Goal: Task Accomplishment & Management: Manage account settings

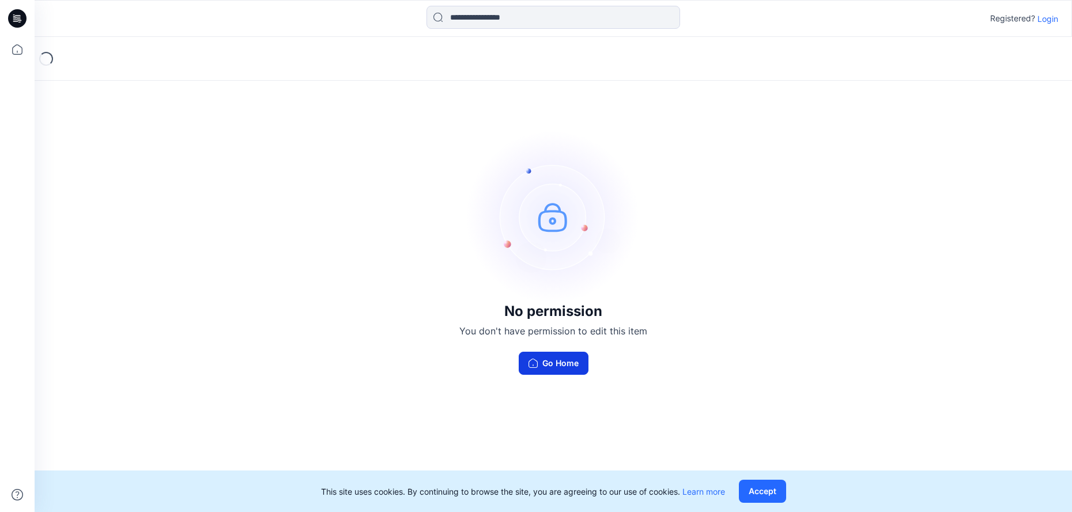
click at [577, 361] on button "Go Home" at bounding box center [554, 362] width 70 height 23
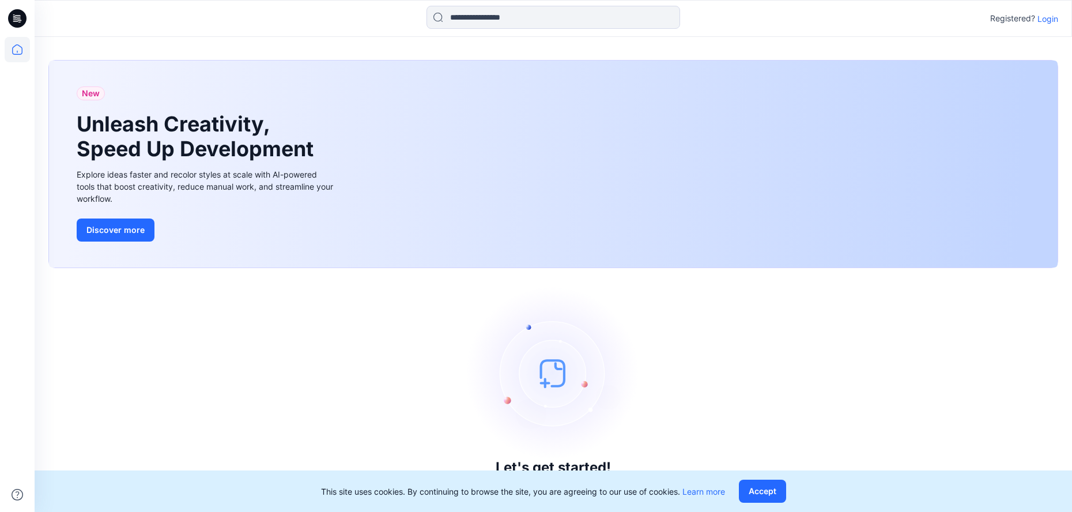
click at [1050, 17] on p "Login" at bounding box center [1047, 19] width 21 height 12
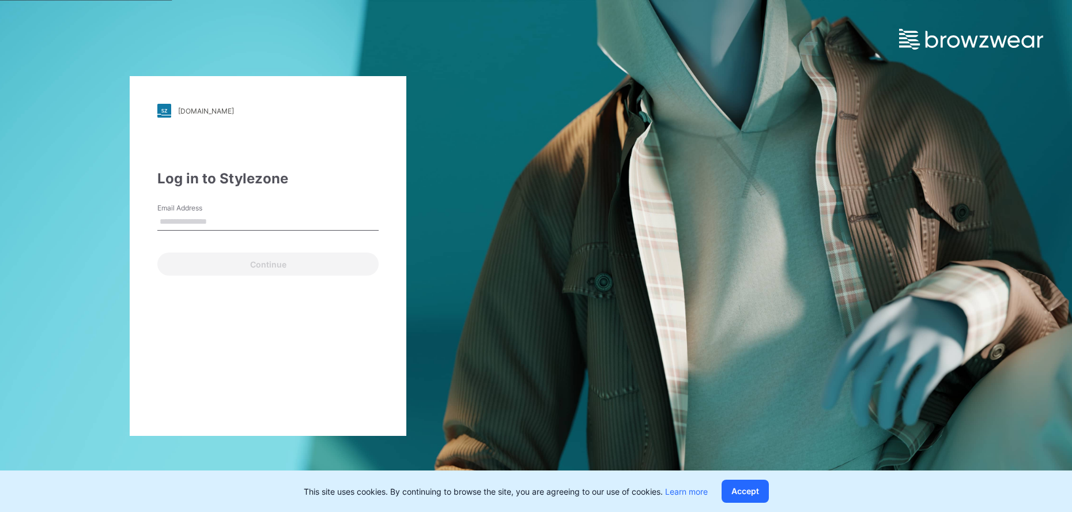
type input "**********"
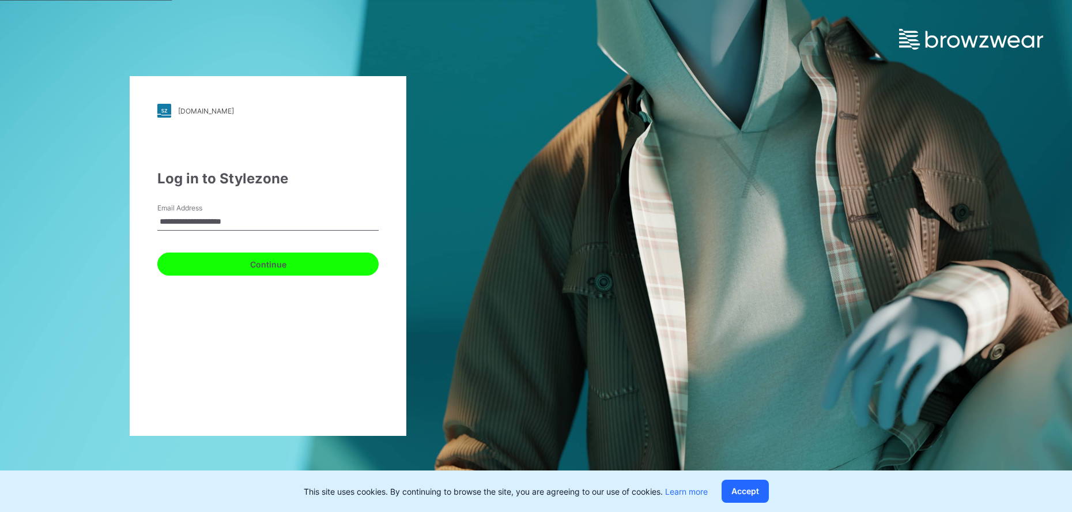
click at [278, 263] on button "Continue" at bounding box center [267, 263] width 221 height 23
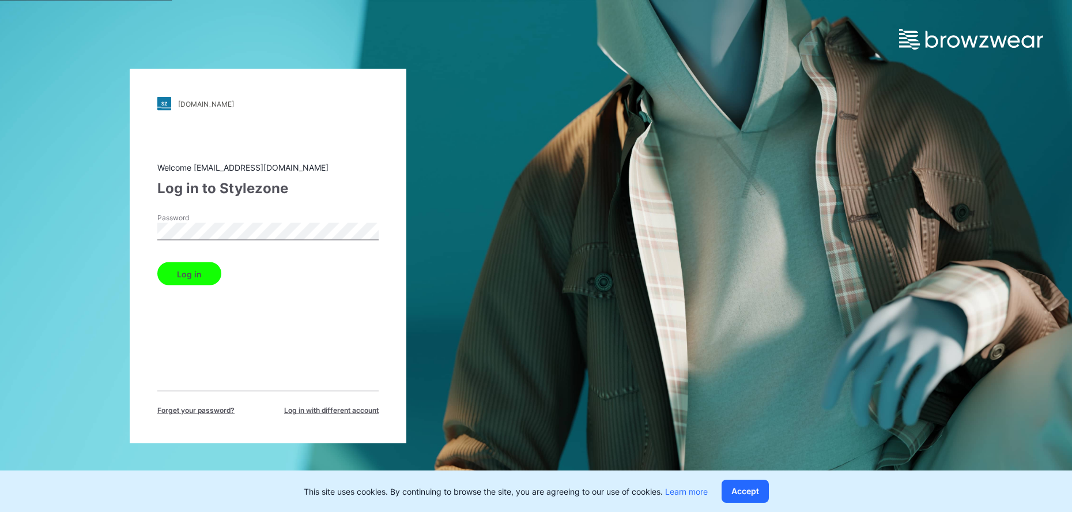
click at [204, 275] on button "Log in" at bounding box center [189, 273] width 64 height 23
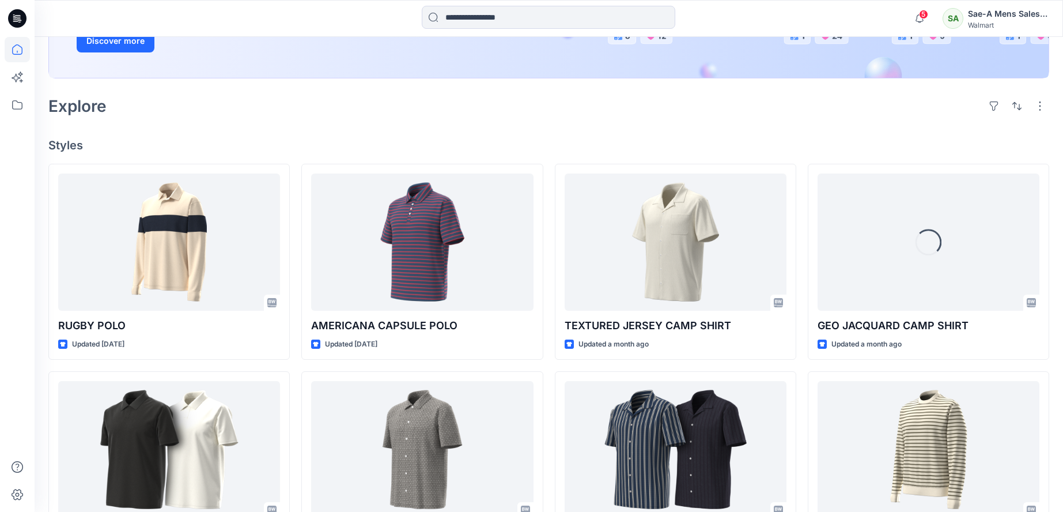
scroll to position [230, 0]
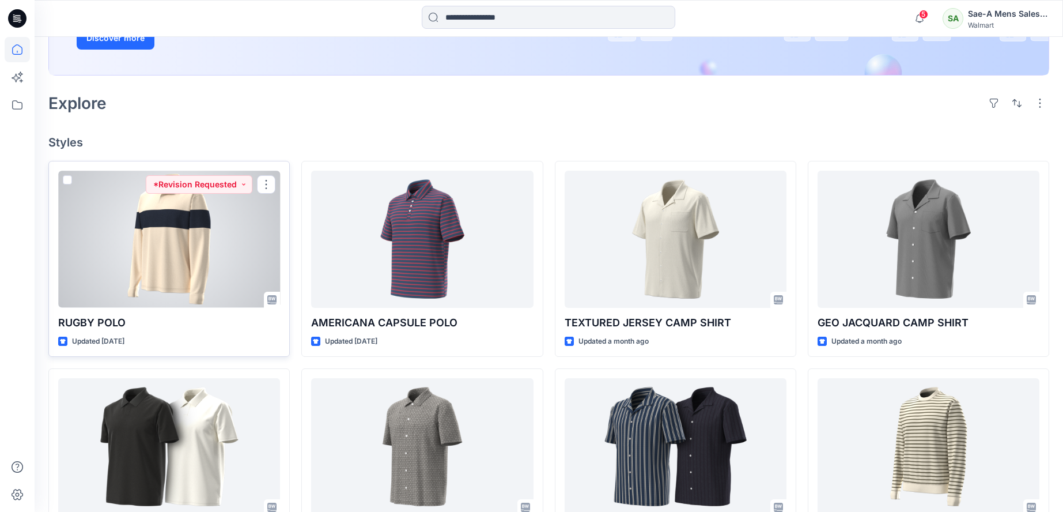
click at [176, 247] on div at bounding box center [169, 239] width 222 height 137
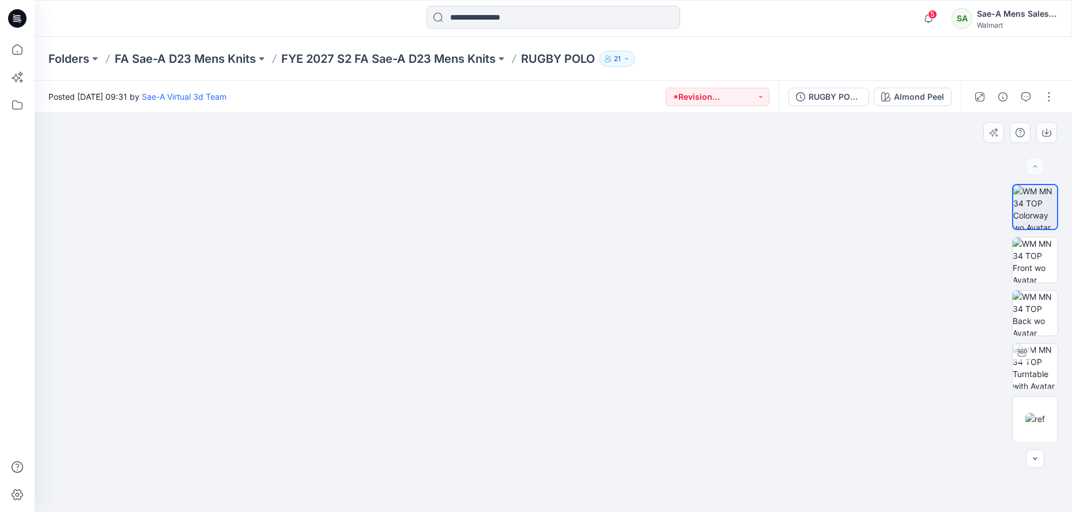
drag, startPoint x: 621, startPoint y: 299, endPoint x: 605, endPoint y: 307, distance: 17.8
click at [605, 307] on img at bounding box center [553, 272] width 576 height 480
